Goal: Subscribe to service/newsletter

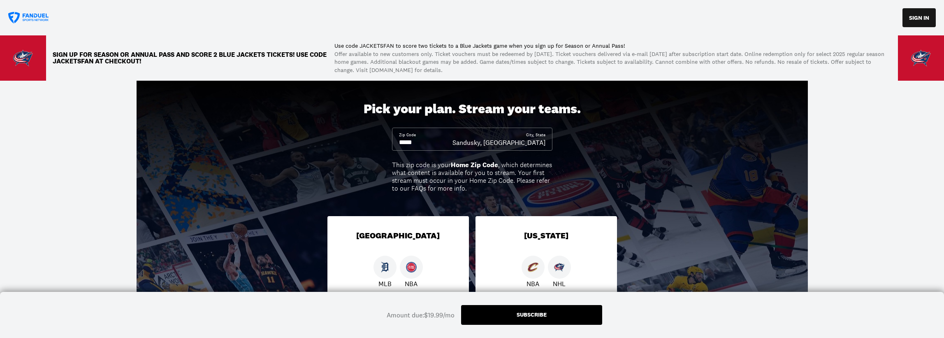
click at [427, 143] on input at bounding box center [425, 142] width 53 height 9
drag, startPoint x: 427, startPoint y: 143, endPoint x: 378, endPoint y: 144, distance: 49.8
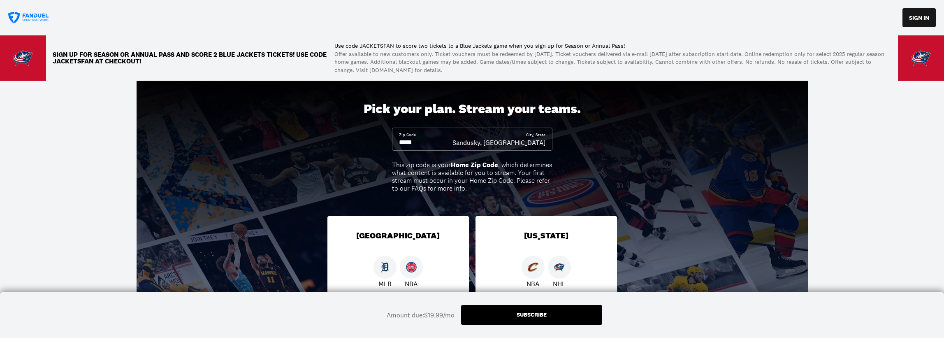
click at [378, 144] on div "Pick your plan. Stream your teams. Zip Code City, [GEOGRAPHIC_DATA], [GEOGRAPHI…" at bounding box center [472, 250] width 944 height 339
click at [410, 144] on input at bounding box center [425, 142] width 53 height 9
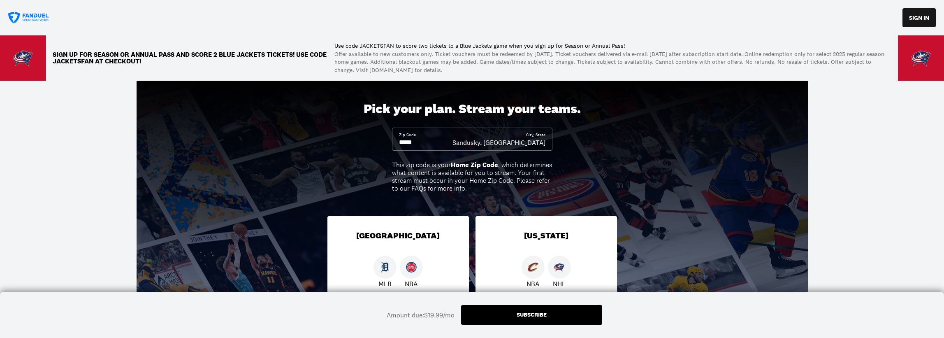
click at [425, 142] on input at bounding box center [425, 142] width 53 height 9
click at [423, 143] on input at bounding box center [425, 142] width 53 height 9
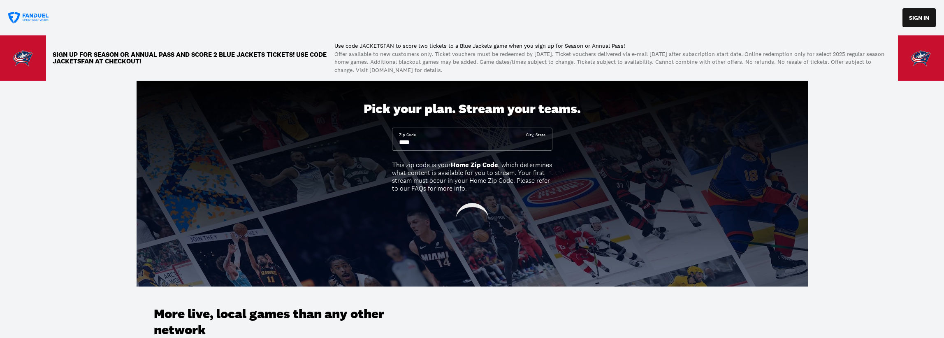
type input "*****"
